Goal: Connect with others: Connect with others

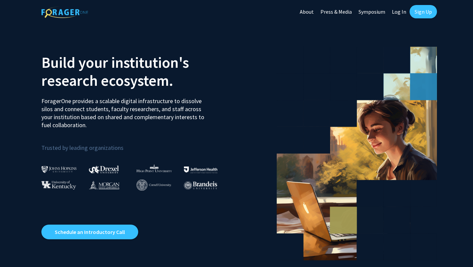
click at [399, 12] on link "Log In" at bounding box center [399, 11] width 21 height 23
select select
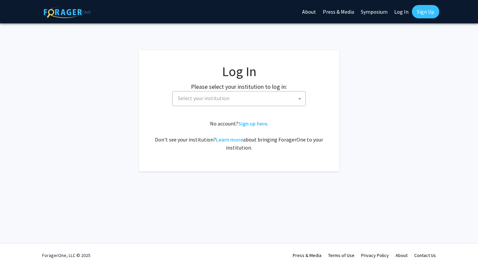
click at [258, 98] on span "Select your institution" at bounding box center [240, 99] width 130 height 14
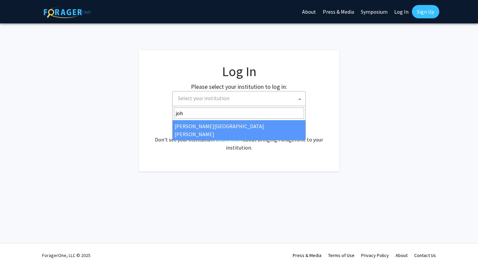
type input "joh"
select select "1"
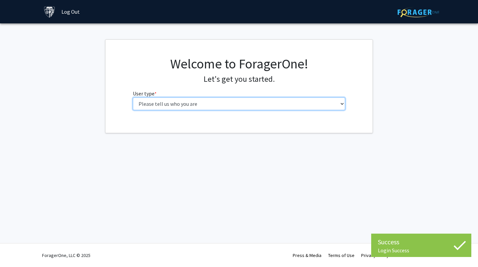
click at [261, 98] on select "Please tell us who you are Undergraduate Student Master's Student Doctoral Cand…" at bounding box center [239, 104] width 213 height 13
select select "1: undergrad"
click at [133, 98] on select "Please tell us who you are Undergraduate Student Master's Student Doctoral Cand…" at bounding box center [239, 104] width 213 height 13
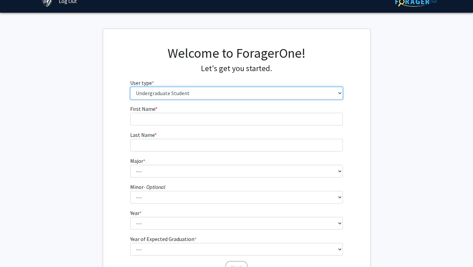
scroll to position [7, 0]
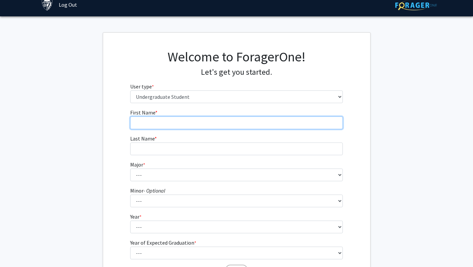
click at [173, 121] on input "First Name * required" at bounding box center [236, 123] width 213 height 13
type input "[PERSON_NAME]"
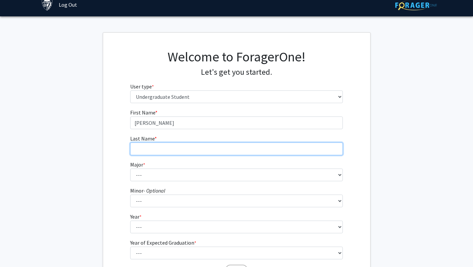
click at [136, 146] on input "Last Name * required" at bounding box center [236, 149] width 213 height 13
type input "[PERSON_NAME]"
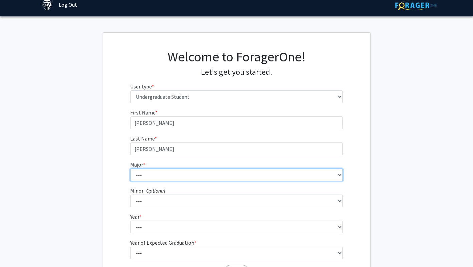
click at [140, 174] on select "--- Africana Studies Anthropology Applied Mathematics & Statistics Archaeology …" at bounding box center [236, 175] width 213 height 13
select select "45: 58"
click at [130, 169] on select "--- Africana Studies Anthropology Applied Mathematics & Statistics Archaeology …" at bounding box center [236, 175] width 213 height 13
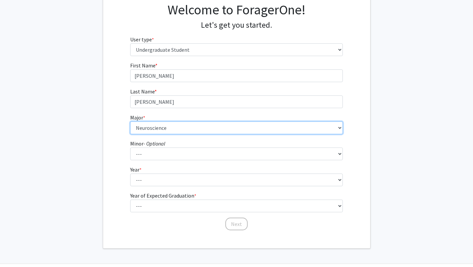
scroll to position [54, 0]
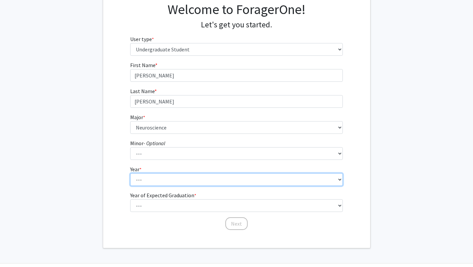
click at [152, 175] on select "--- First-year Sophomore Junior Senior Postbaccalaureate Certificate" at bounding box center [236, 179] width 213 height 13
select select "2: sophomore"
click at [130, 173] on select "--- First-year Sophomore Junior Senior Postbaccalaureate Certificate" at bounding box center [236, 179] width 213 height 13
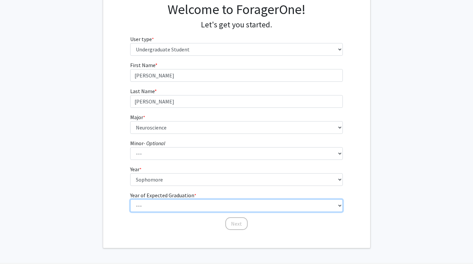
click at [162, 205] on select "--- 2025 2026 2027 2028 2029 2030 2031 2032 2033 2034" at bounding box center [236, 205] width 213 height 13
select select "4: 2028"
click at [130, 199] on select "--- 2025 2026 2027 2028 2029 2030 2031 2032 2033 2034" at bounding box center [236, 205] width 213 height 13
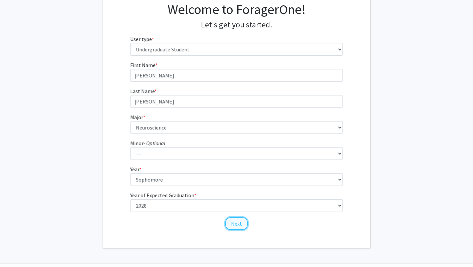
click at [240, 225] on button "Next" at bounding box center [237, 224] width 22 height 13
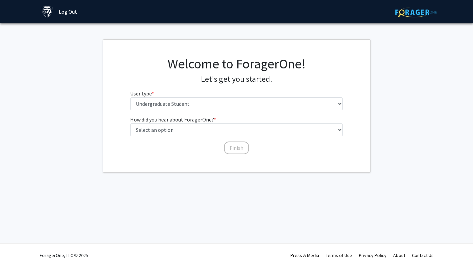
scroll to position [0, 0]
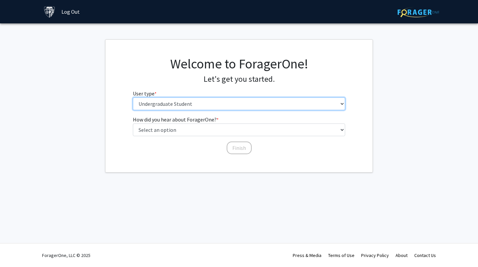
click at [240, 108] on select "Please tell us who you are Undergraduate Student Master's Student Doctoral Cand…" at bounding box center [239, 104] width 213 height 13
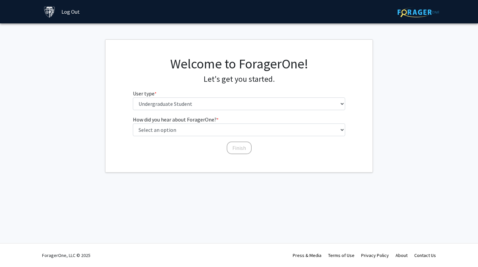
click at [253, 78] on h4 "Let's get you started." at bounding box center [239, 80] width 213 height 10
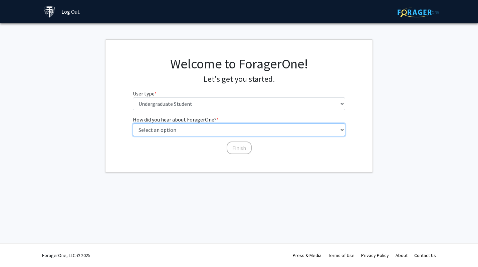
click at [210, 128] on select "Select an option Peer/student recommendation Faculty/staff recommendation Unive…" at bounding box center [239, 130] width 213 height 13
select select "3: university_website"
click at [133, 124] on select "Select an option Peer/student recommendation Faculty/staff recommendation Unive…" at bounding box center [239, 130] width 213 height 13
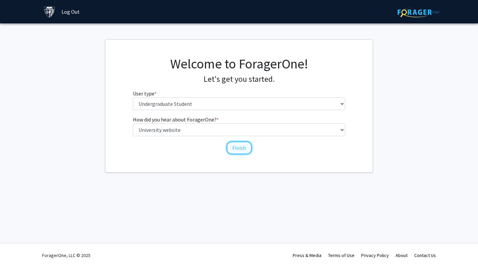
click at [243, 149] on button "Finish" at bounding box center [239, 148] width 25 height 13
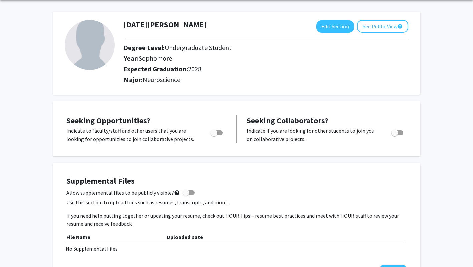
scroll to position [31, 0]
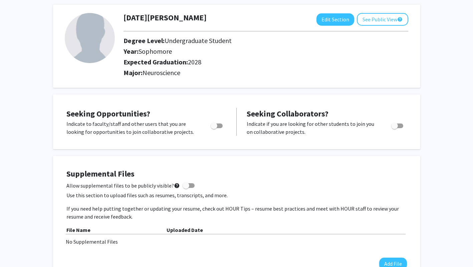
click at [215, 124] on span "Toggle" at bounding box center [214, 126] width 7 height 7
click at [214, 128] on input "Are you actively seeking opportunities?" at bounding box center [214, 128] width 0 height 0
checkbox input "true"
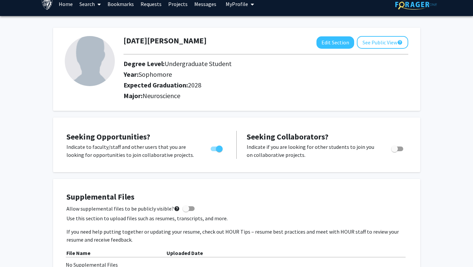
scroll to position [0, 0]
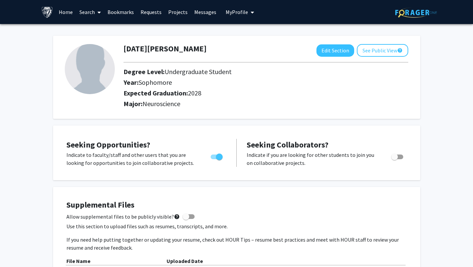
click at [65, 9] on link "Home" at bounding box center [65, 11] width 21 height 23
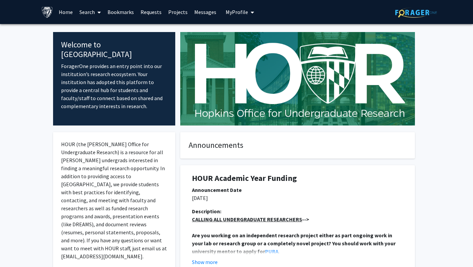
click at [248, 14] on span "My profile dropdown to access profile and logout" at bounding box center [251, 12] width 6 height 23
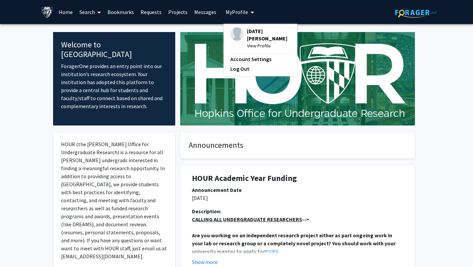
click at [91, 11] on link "Search" at bounding box center [90, 11] width 28 height 23
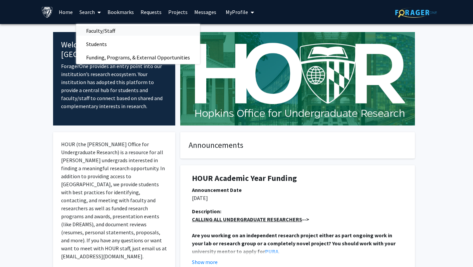
click at [97, 30] on span "Faculty/Staff" at bounding box center [100, 30] width 49 height 13
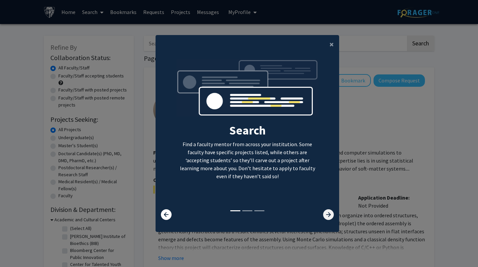
click at [326, 215] on icon at bounding box center [328, 214] width 11 height 11
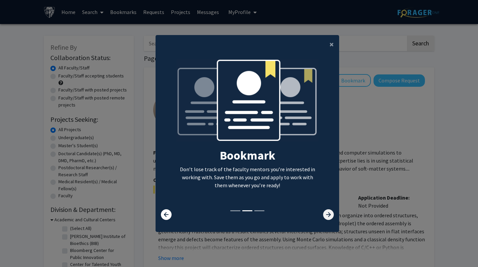
click at [326, 215] on icon at bounding box center [328, 214] width 11 height 11
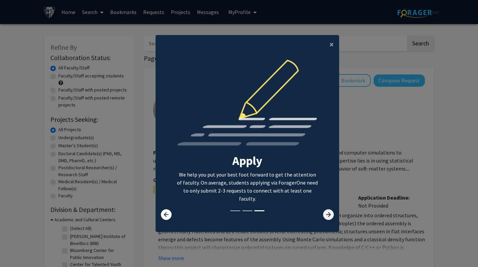
click at [326, 215] on icon at bounding box center [328, 214] width 11 height 11
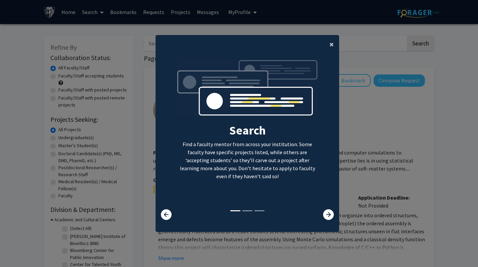
click at [330, 45] on span "×" at bounding box center [332, 44] width 4 height 10
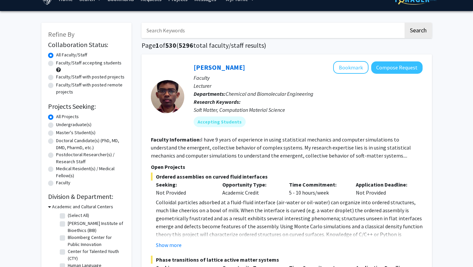
scroll to position [9, 0]
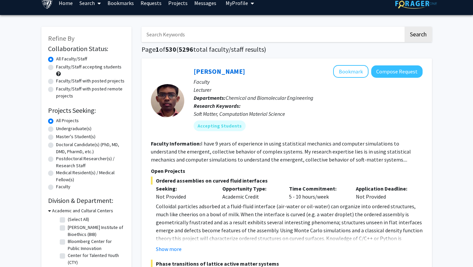
click at [56, 67] on label "Faculty/Staff accepting students" at bounding box center [88, 66] width 65 height 7
click at [56, 67] on input "Faculty/Staff accepting students" at bounding box center [58, 65] width 4 height 4
radio input "true"
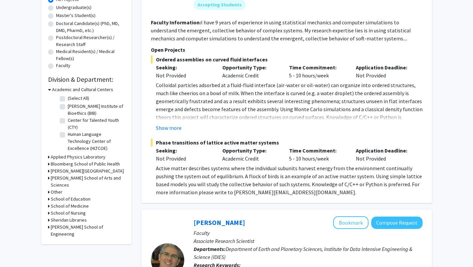
scroll to position [131, 0]
click at [63, 179] on h3 "[PERSON_NAME] School of Arts and Sciences" at bounding box center [88, 181] width 74 height 14
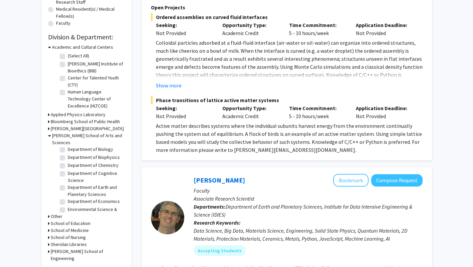
scroll to position [89, 0]
click at [68, 149] on label "Department of Biology" at bounding box center [90, 148] width 45 height 7
click at [68, 149] on input "Department of Biology" at bounding box center [70, 147] width 4 height 4
checkbox input "true"
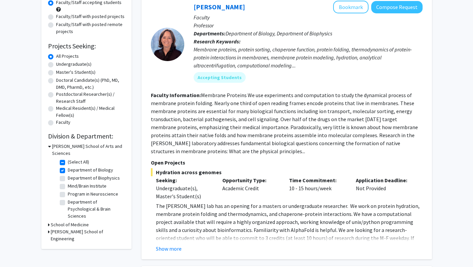
scroll to position [73, 0]
click at [68, 183] on label "Mind/Brain Institute" at bounding box center [87, 186] width 39 height 7
click at [68, 183] on input "Mind/Brain Institute" at bounding box center [70, 185] width 4 height 4
checkbox input "true"
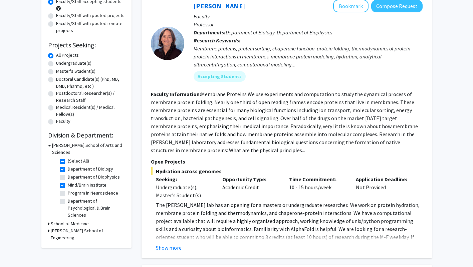
scroll to position [76, 0]
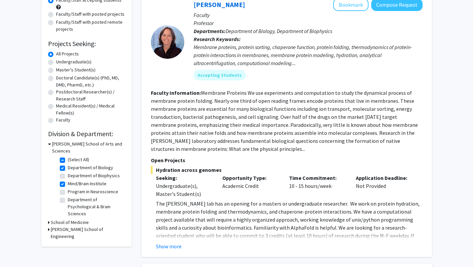
click at [68, 188] on label "Program in Neuroscience" at bounding box center [93, 191] width 50 height 7
click at [68, 188] on input "Program in Neuroscience" at bounding box center [70, 190] width 4 height 4
checkbox input "true"
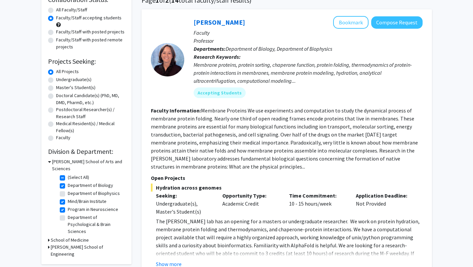
scroll to position [58, 0]
click at [68, 214] on label "Department of Psychological & Brain Sciences" at bounding box center [95, 224] width 55 height 21
click at [68, 214] on input "Department of Psychological & Brain Sciences" at bounding box center [70, 216] width 4 height 4
checkbox input "true"
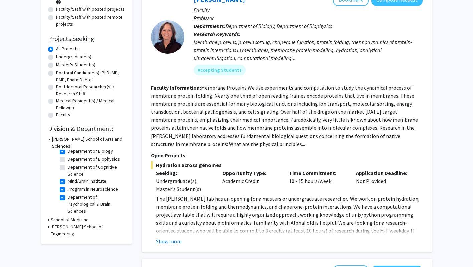
scroll to position [82, 0]
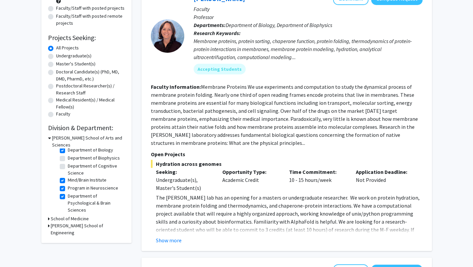
click at [76, 216] on h3 "School of Medicine" at bounding box center [70, 219] width 38 height 7
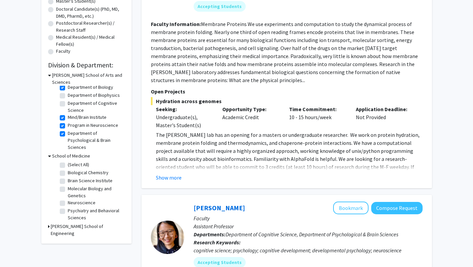
scroll to position [145, 0]
click at [68, 177] on label "Brain Science Institute" at bounding box center [90, 180] width 45 height 7
click at [68, 177] on input "Brain Science Institute" at bounding box center [70, 179] width 4 height 4
checkbox input "true"
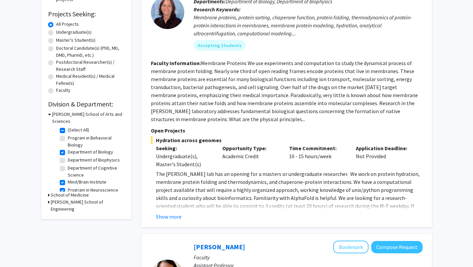
scroll to position [106, 0]
click at [67, 191] on h3 "School of Medicine" at bounding box center [70, 194] width 38 height 7
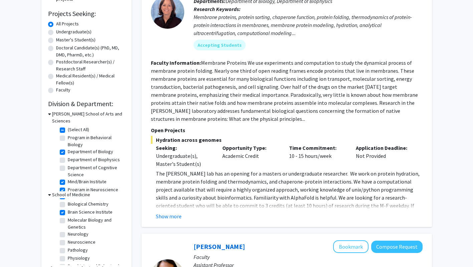
scroll to position [7, 0]
click at [68, 231] on label "Neurology" at bounding box center [78, 234] width 21 height 7
click at [68, 231] on input "Neurology" at bounding box center [70, 233] width 4 height 4
checkbox input "true"
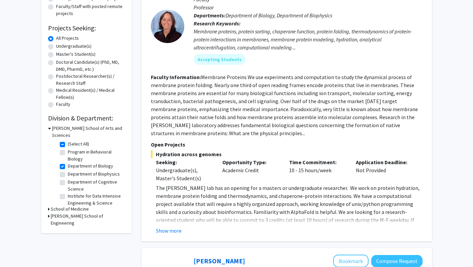
scroll to position [47, 0]
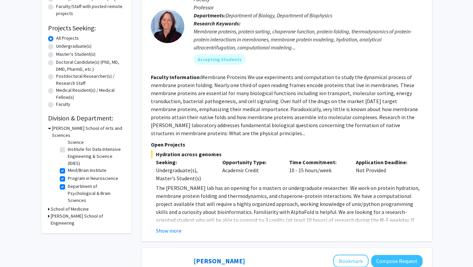
click at [73, 206] on h3 "School of Medicine" at bounding box center [70, 209] width 38 height 7
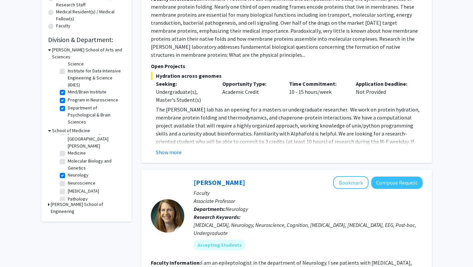
scroll to position [83, 0]
click at [68, 179] on label "Neuroscience" at bounding box center [82, 182] width 28 height 7
click at [68, 179] on input "Neuroscience" at bounding box center [70, 181] width 4 height 4
checkbox input "true"
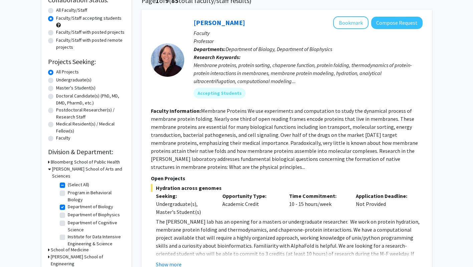
scroll to position [58, 0]
click at [81, 246] on h3 "School of Medicine" at bounding box center [70, 249] width 38 height 7
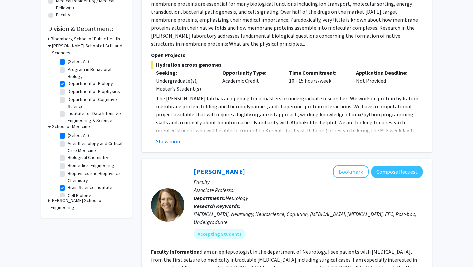
scroll to position [0, 0]
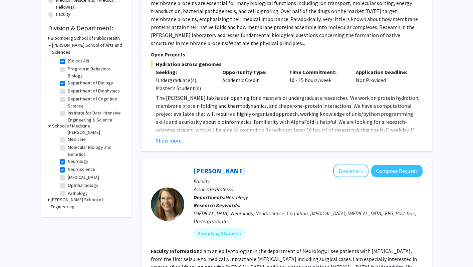
click at [68, 174] on label "[MEDICAL_DATA]" at bounding box center [83, 177] width 31 height 7
click at [68, 174] on input "[MEDICAL_DATA]" at bounding box center [70, 176] width 4 height 4
checkbox input "true"
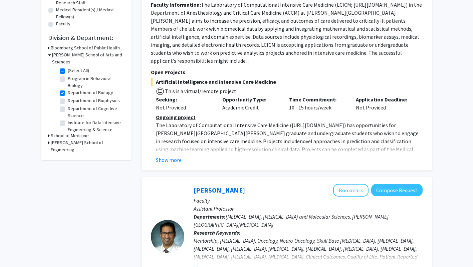
scroll to position [172, 0]
click at [177, 156] on button "Show more" at bounding box center [169, 160] width 26 height 8
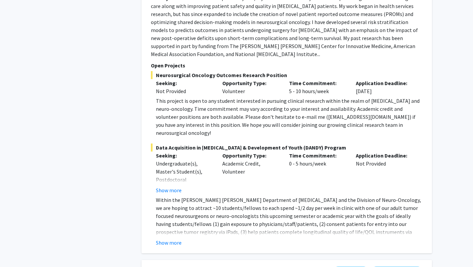
scroll to position [520, 0]
click at [173, 239] on button "Show more" at bounding box center [169, 243] width 26 height 8
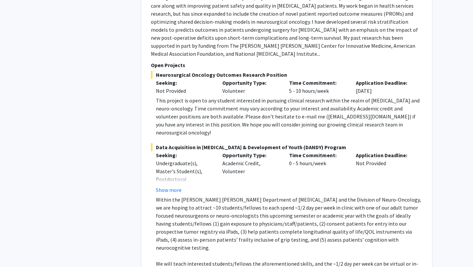
click at [173, 196] on p "Within the [PERSON_NAME] [PERSON_NAME] Department of [MEDICAL_DATA] and the Div…" at bounding box center [289, 224] width 267 height 56
click at [173, 186] on button "Show more" at bounding box center [169, 190] width 26 height 8
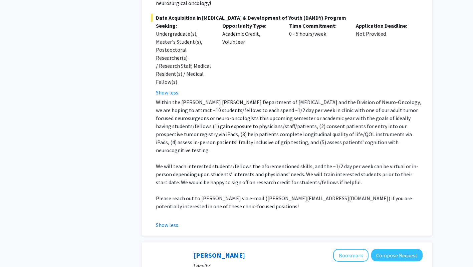
scroll to position [652, 0]
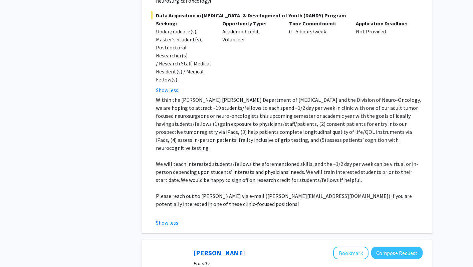
click at [182, 192] on p "Please reach out to [PERSON_NAME] via e-mail ([PERSON_NAME][EMAIL_ADDRESS][DOMA…" at bounding box center [289, 200] width 267 height 16
drag, startPoint x: 182, startPoint y: 158, endPoint x: 262, endPoint y: 155, distance: 79.2
click at [262, 192] on p "Please reach out to [PERSON_NAME] via e-mail ([PERSON_NAME][EMAIL_ADDRESS][DOMA…" at bounding box center [289, 200] width 267 height 16
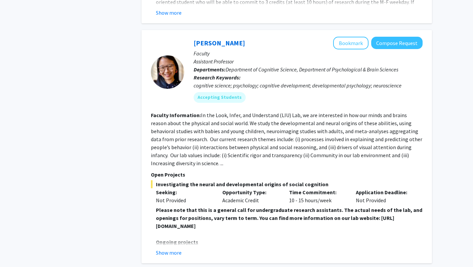
scroll to position [1135, 0]
click at [174, 249] on button "Show more" at bounding box center [169, 253] width 26 height 8
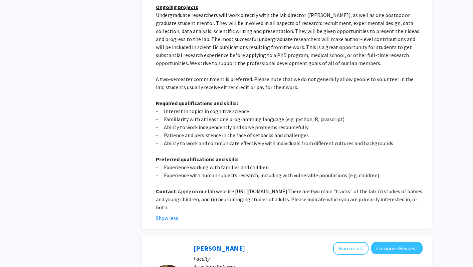
scroll to position [1370, 0]
drag, startPoint x: 234, startPoint y: 142, endPoint x: 352, endPoint y: 139, distance: 118.0
click at [352, 187] on p "Contact : Apply on our lab website [URL][DOMAIN_NAME]. There are two main "trac…" at bounding box center [289, 199] width 267 height 24
copy p "[URL][DOMAIN_NAME]"
click at [272, 171] on p "- Experience with human subjects research, including with vulnerable population…" at bounding box center [289, 175] width 267 height 8
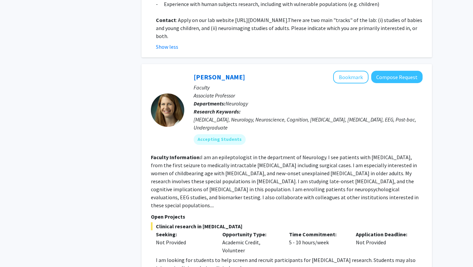
scroll to position [1540, 0]
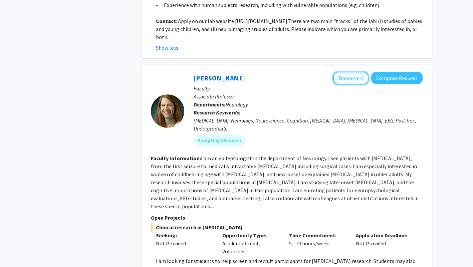
click at [353, 72] on button "Bookmark" at bounding box center [350, 78] width 35 height 13
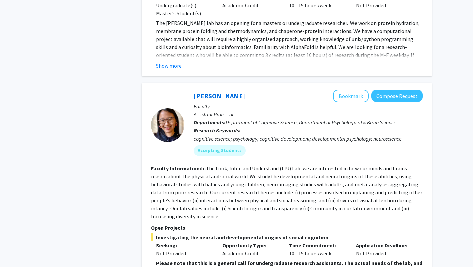
scroll to position [1080, 0]
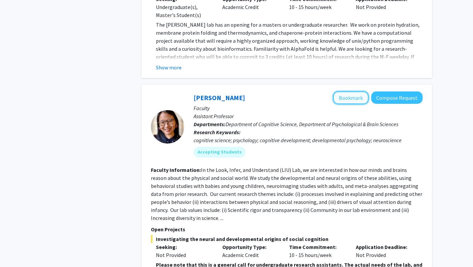
click at [356, 92] on button "Bookmark" at bounding box center [350, 98] width 35 height 13
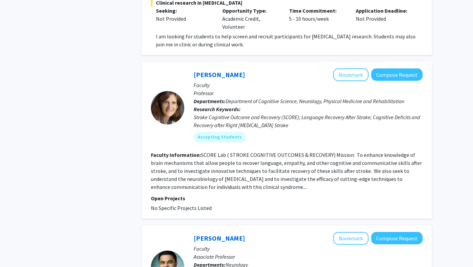
scroll to position [1767, 0]
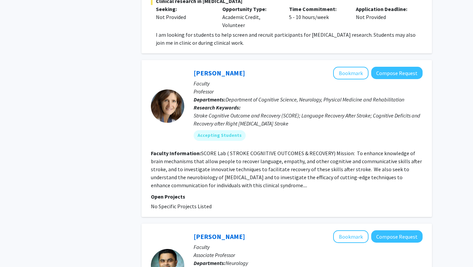
click at [273, 150] on fg-read-more "SCORE Lab ( STROKE COGNITIVE OUTCOMES & RECOVERY) Mission: To enhance knowledge…" at bounding box center [286, 169] width 271 height 39
drag, startPoint x: 273, startPoint y: 131, endPoint x: 307, endPoint y: 132, distance: 34.1
click at [307, 149] on section "Faculty Information: SCORE Lab ( STROKE COGNITIVE OUTCOMES & RECOVERY) Mission:…" at bounding box center [287, 169] width 272 height 40
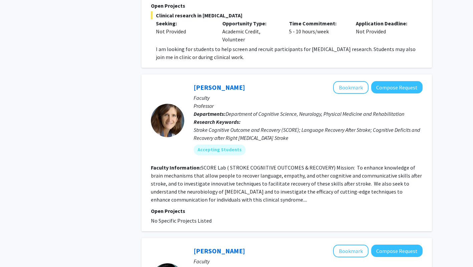
scroll to position [1751, 0]
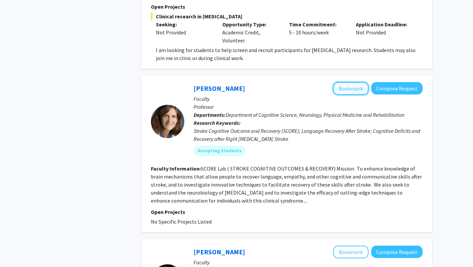
click at [351, 82] on button "Bookmark" at bounding box center [350, 88] width 35 height 13
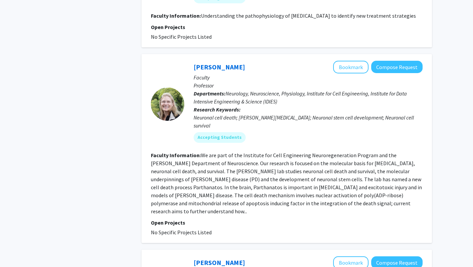
scroll to position [2061, 0]
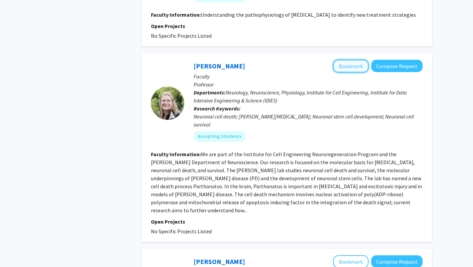
click at [355, 60] on button "Bookmark" at bounding box center [350, 66] width 35 height 13
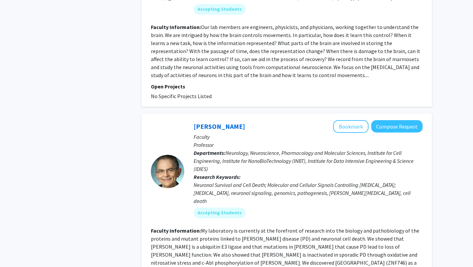
scroll to position [2405, 0]
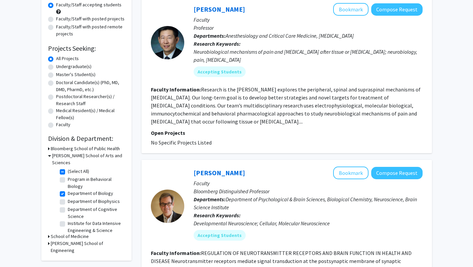
scroll to position [72, 0]
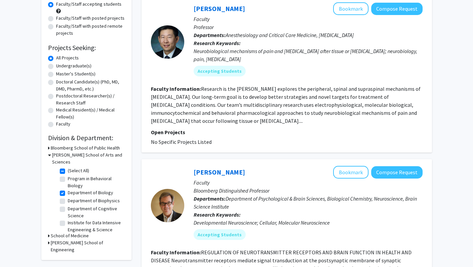
click at [220, 122] on fg-read-more "Research is the [PERSON_NAME] explores the peripheral, spinal and supraspinal m…" at bounding box center [286, 105] width 270 height 39
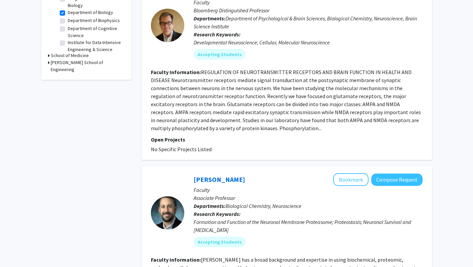
scroll to position [253, 0]
click at [207, 130] on fg-read-more "REGULATION OF NEUROTRANSMITTER RECEPTORS AND BRAIN FUNCTION IN HEALTH AND DISEA…" at bounding box center [286, 99] width 270 height 63
drag, startPoint x: 207, startPoint y: 130, endPoint x: 256, endPoint y: 131, distance: 48.8
click at [256, 131] on section "Faculty Information: REGULATION OF NEUROTRANSMITTER RECEPTORS AND BRAIN FUNCTIO…" at bounding box center [287, 100] width 272 height 64
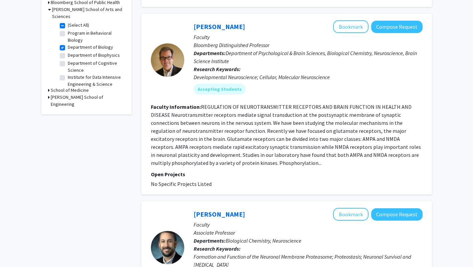
scroll to position [217, 0]
click at [345, 30] on button "Bookmark" at bounding box center [350, 27] width 35 height 13
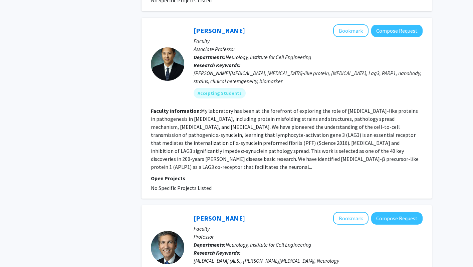
scroll to position [955, 0]
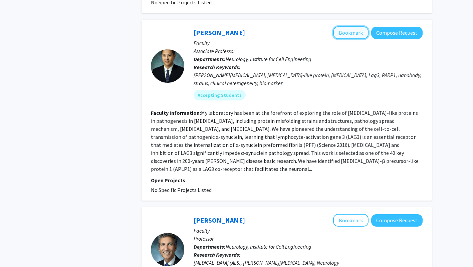
click at [357, 26] on button "Bookmark" at bounding box center [350, 32] width 35 height 13
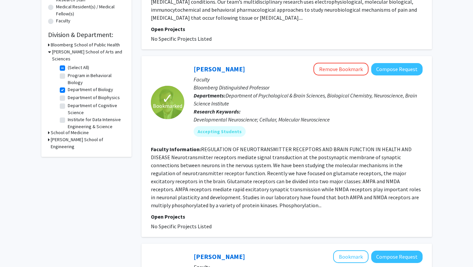
scroll to position [175, 0]
click at [68, 130] on h3 "School of Medicine" at bounding box center [70, 133] width 38 height 7
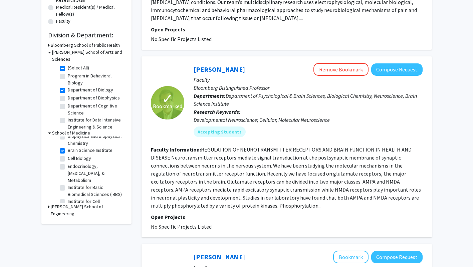
scroll to position [65, 0]
click at [68, 147] on label "Brain Science Institute" at bounding box center [90, 150] width 45 height 7
click at [68, 147] on input "Brain Science Institute" at bounding box center [70, 149] width 4 height 4
checkbox input "false"
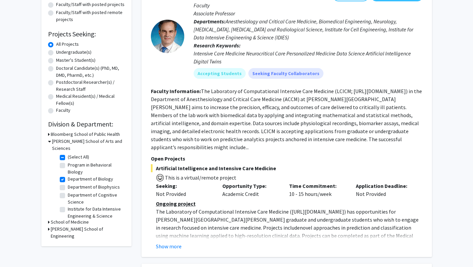
scroll to position [86, 0]
click at [59, 219] on h3 "School of Medicine" at bounding box center [70, 222] width 38 height 7
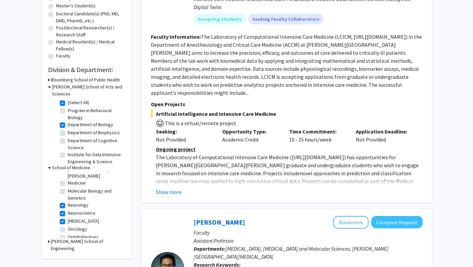
scroll to position [170, 0]
click at [68, 214] on label "[MEDICAL_DATA]" at bounding box center [83, 217] width 31 height 7
click at [68, 214] on input "[MEDICAL_DATA]" at bounding box center [70, 216] width 4 height 4
checkbox input "false"
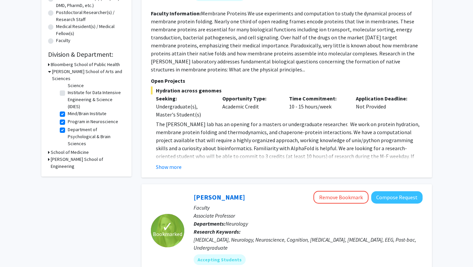
scroll to position [156, 0]
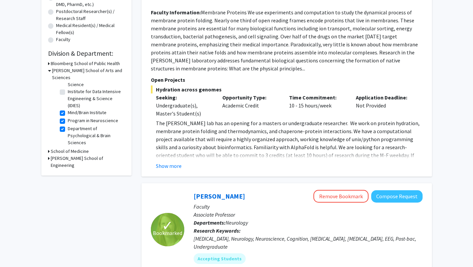
click at [82, 148] on h3 "School of Medicine" at bounding box center [70, 151] width 38 height 7
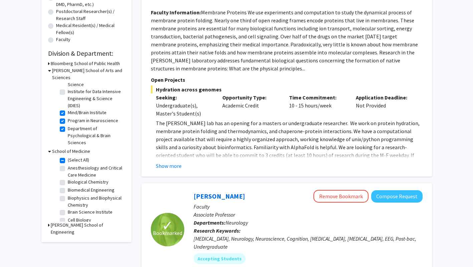
click at [68, 157] on label "(Select All)" at bounding box center [78, 160] width 21 height 7
click at [68, 157] on input "(Select All)" at bounding box center [70, 159] width 4 height 4
checkbox input "false"
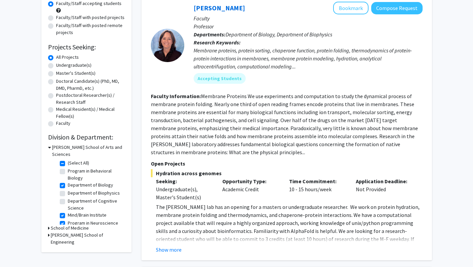
scroll to position [75, 0]
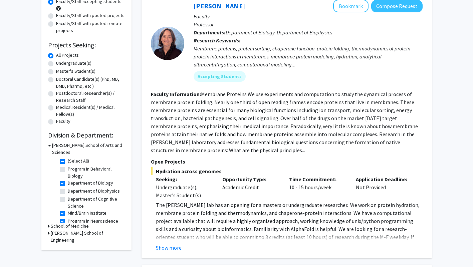
click at [70, 223] on h3 "School of Medicine" at bounding box center [70, 226] width 38 height 7
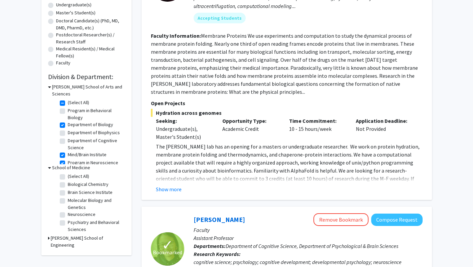
scroll to position [133, 0]
click at [170, 189] on button "Show more" at bounding box center [169, 189] width 26 height 8
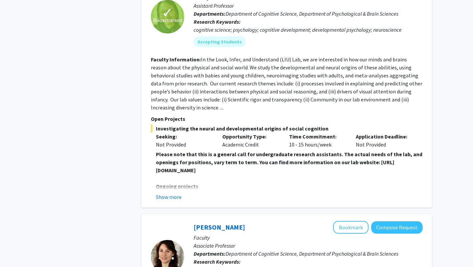
scroll to position [446, 0]
click at [173, 197] on button "Show more" at bounding box center [169, 197] width 26 height 8
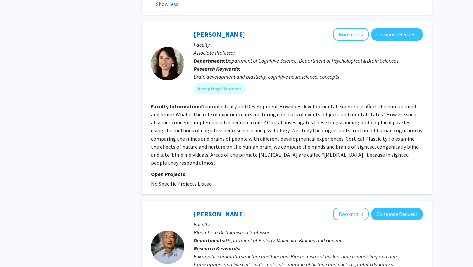
scroll to position [839, 0]
click at [344, 34] on button "Bookmark" at bounding box center [350, 34] width 35 height 13
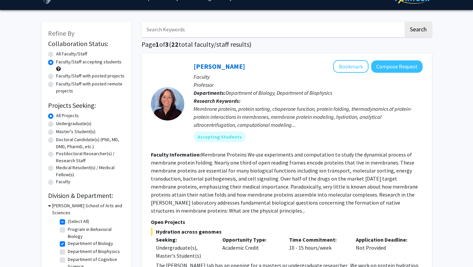
scroll to position [0, 0]
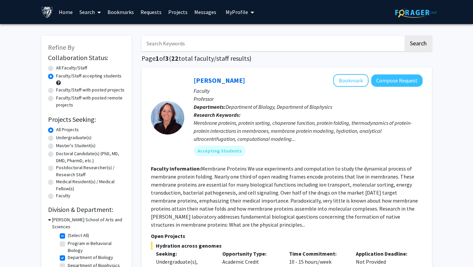
click at [196, 44] on input "Search Keywords" at bounding box center [273, 43] width 262 height 15
type input "neuro"
click at [426, 49] on button "Search" at bounding box center [418, 43] width 27 height 15
radio input "true"
checkbox input "false"
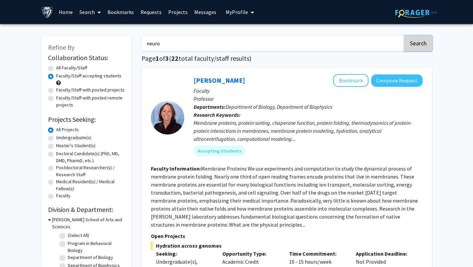
checkbox input "false"
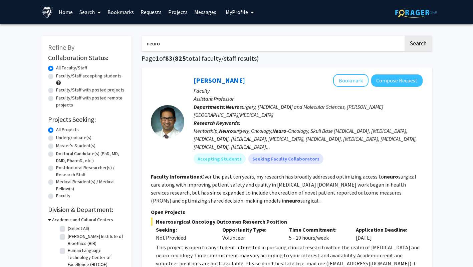
click at [114, 7] on link "Bookmarks" at bounding box center [120, 11] width 33 height 23
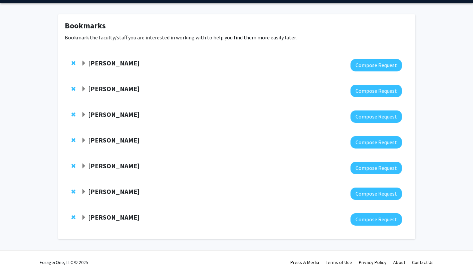
scroll to position [22, 0]
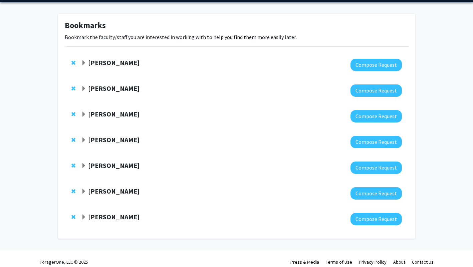
click at [112, 61] on strong "[PERSON_NAME]" at bounding box center [113, 62] width 51 height 8
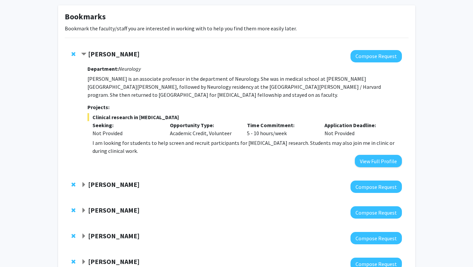
scroll to position [31, 0]
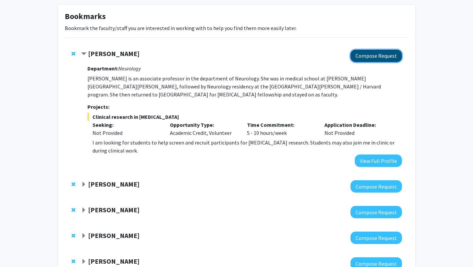
click at [377, 53] on button "Compose Request" at bounding box center [376, 56] width 51 height 12
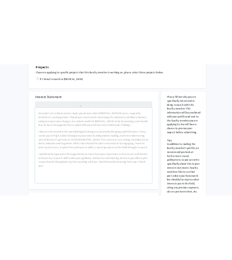
scroll to position [214, 0]
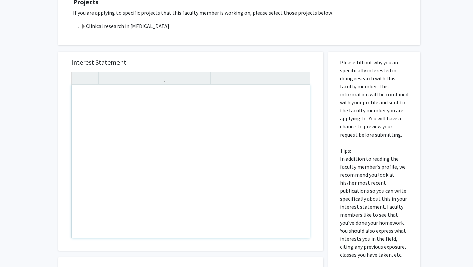
click at [92, 55] on div "Interest Statement Insert link Remove link" at bounding box center [191, 151] width 252 height 199
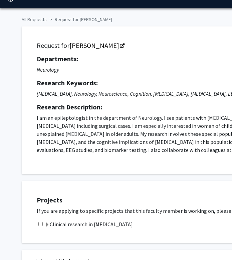
scroll to position [15, 0]
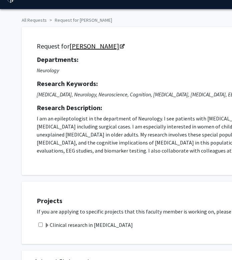
click at [96, 44] on link "[PERSON_NAME]" at bounding box center [96, 46] width 54 height 8
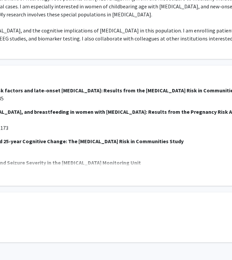
scroll to position [328, 0]
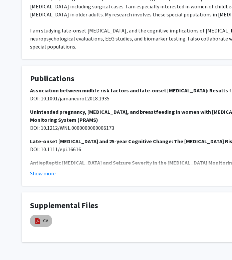
click at [39, 217] on img at bounding box center [37, 220] width 7 height 7
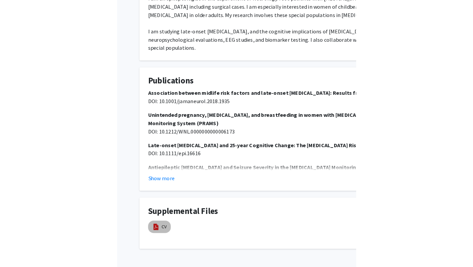
scroll to position [321, 0]
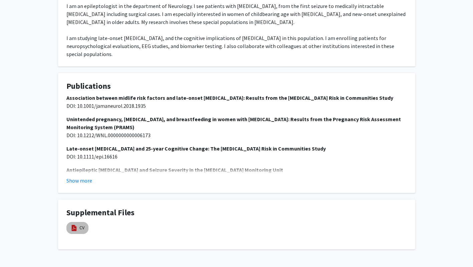
click at [75, 225] on img at bounding box center [74, 228] width 7 height 7
click at [188, 208] on h4 "Supplemental Files" at bounding box center [236, 213] width 341 height 10
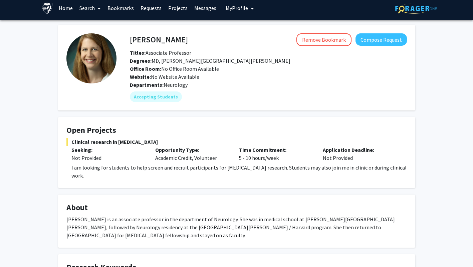
scroll to position [0, 0]
